Goal: Check status

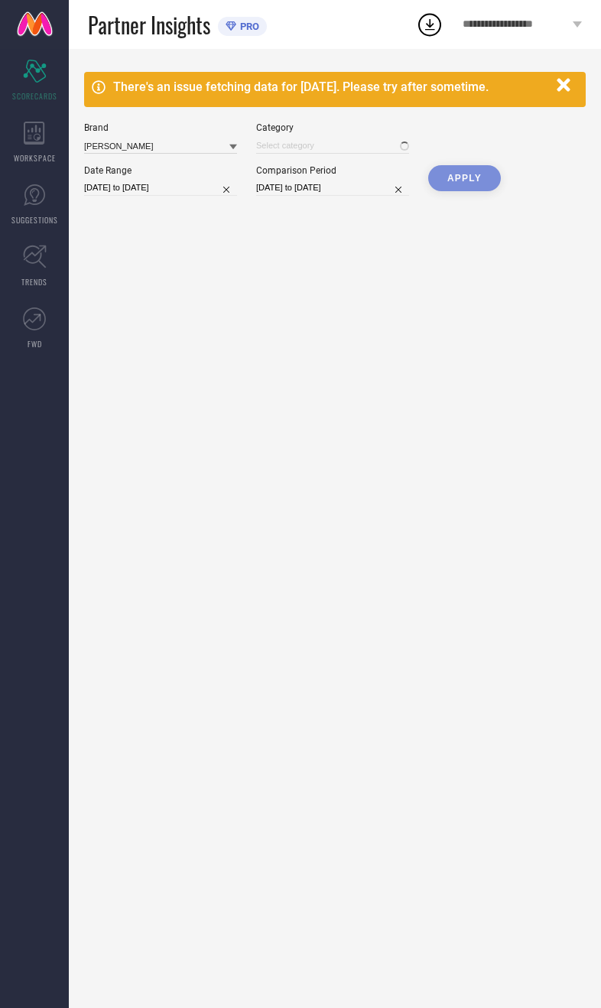
type input "All"
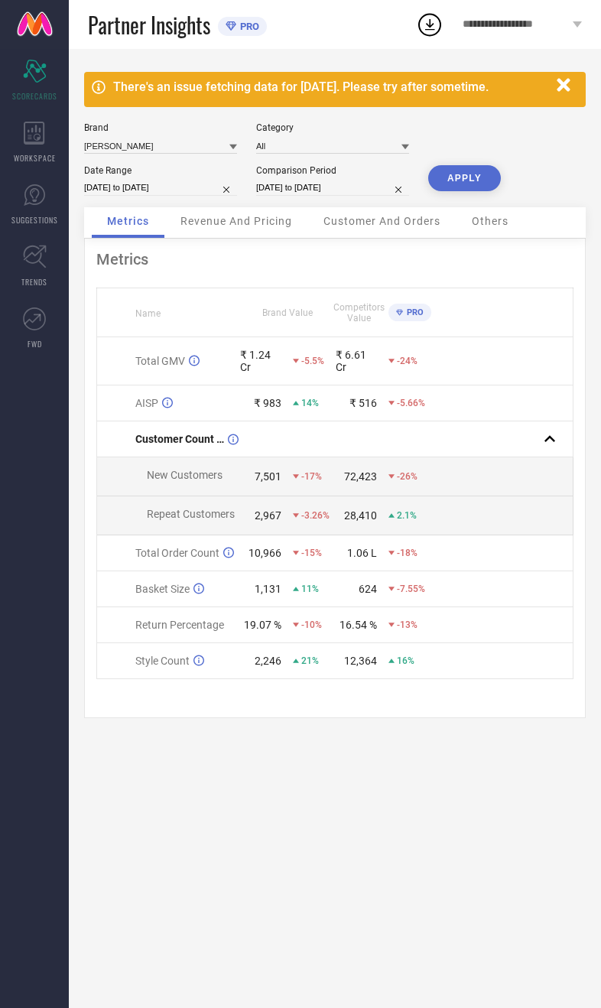
select select "7"
select select "2025"
select select "8"
select select "2025"
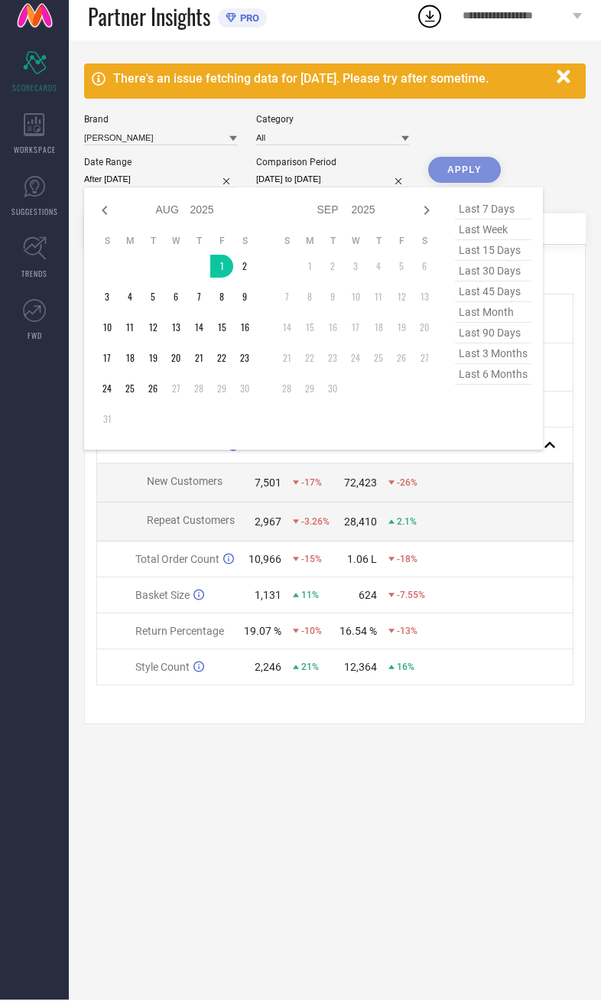
type input "01-08-2025 to 26-08-2025"
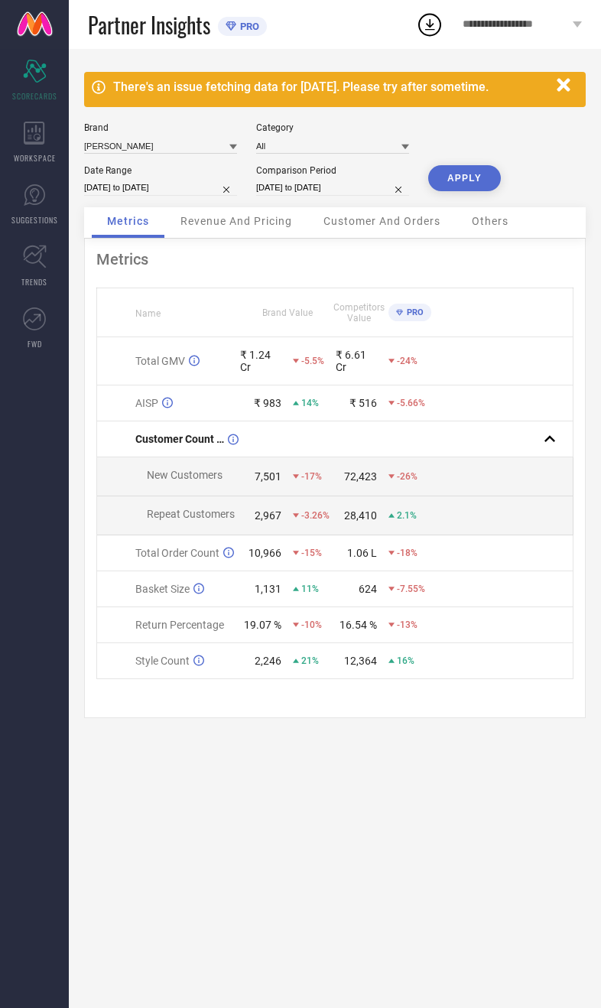
select select "7"
select select "2024"
select select "8"
select select "2024"
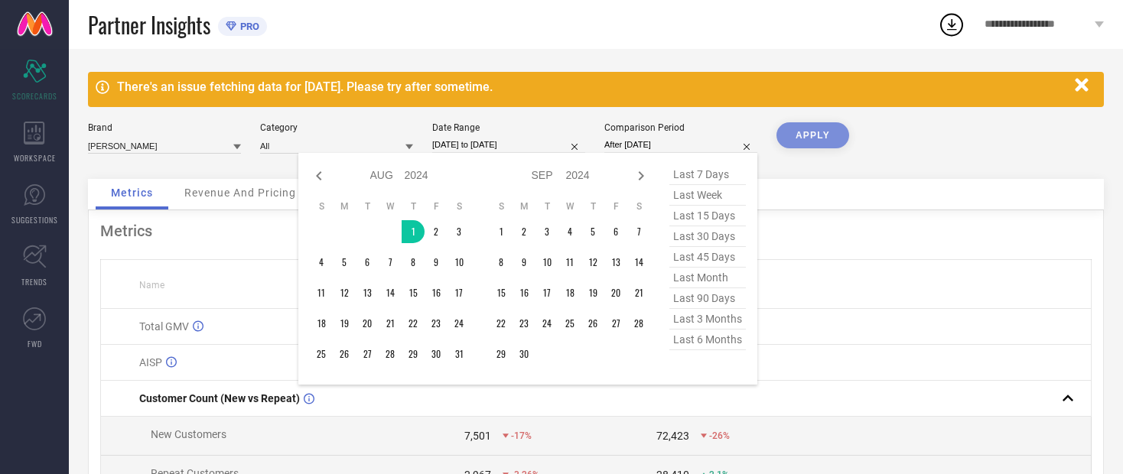
type input "01-08-2024 to 26-08-2024"
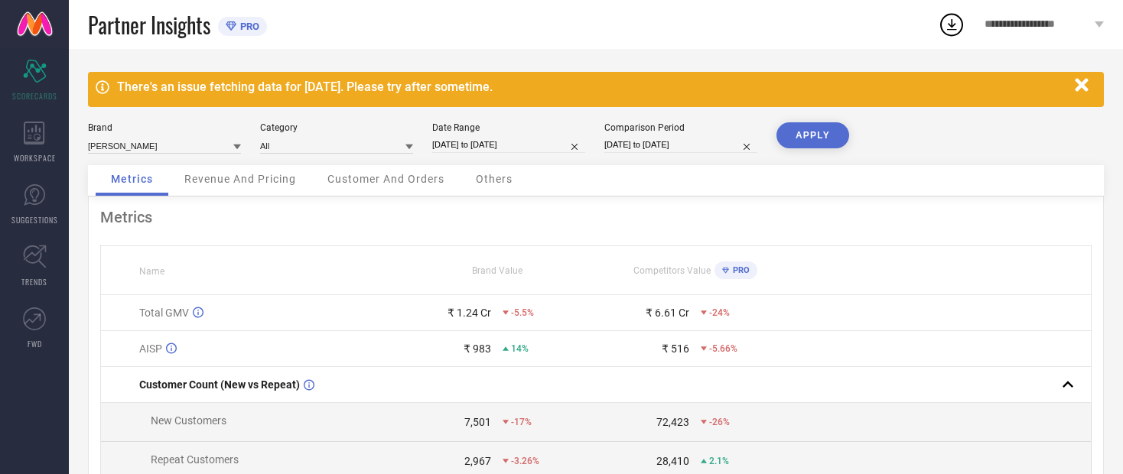
click at [601, 146] on button "APPLY" at bounding box center [813, 135] width 73 height 26
